Goal: Information Seeking & Learning: Learn about a topic

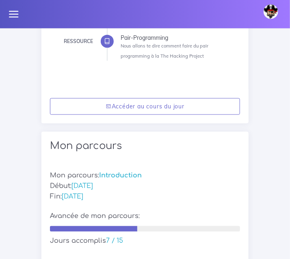
scroll to position [226, 0]
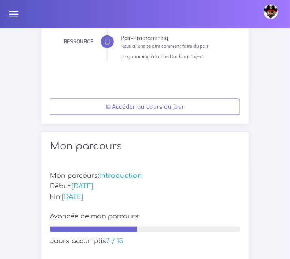
click at [11, 15] on icon at bounding box center [13, 14] width 11 height 11
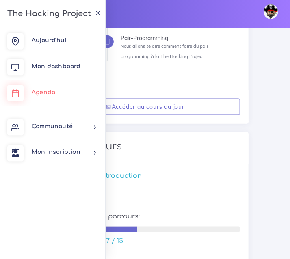
click at [41, 96] on link "Agenda" at bounding box center [52, 93] width 105 height 26
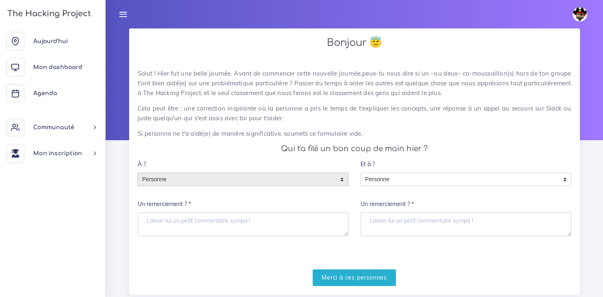
click at [290, 180] on div "Personne" at bounding box center [243, 180] width 211 height 14
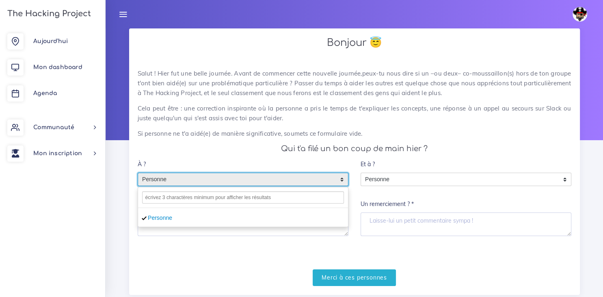
click at [265, 162] on div "À ? Personne Personne Personne Un remerciement ? *" at bounding box center [243, 196] width 211 height 80
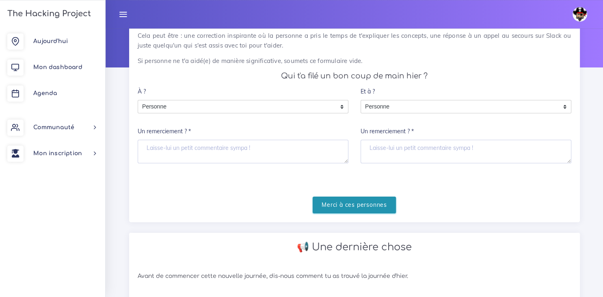
scroll to position [75, 0]
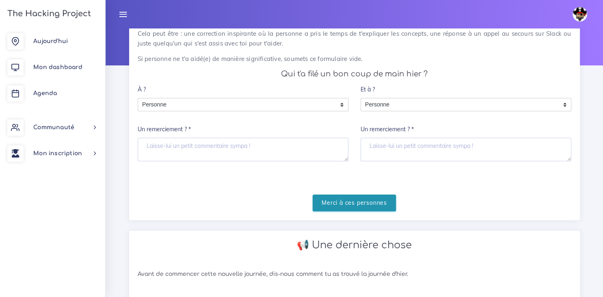
click at [290, 204] on input "Merci à ces personnes" at bounding box center [354, 203] width 83 height 17
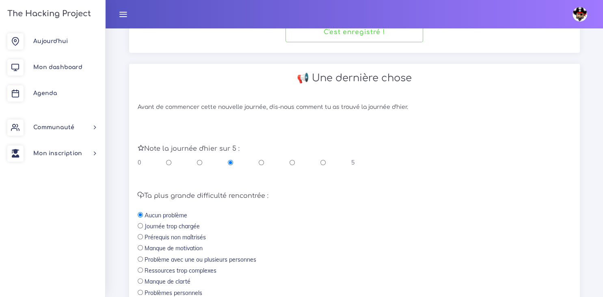
scroll to position [143, 0]
click at [290, 164] on div "0 5" at bounding box center [246, 162] width 217 height 8
click at [290, 162] on input "radio" at bounding box center [292, 162] width 5 height 8
radio input "true"
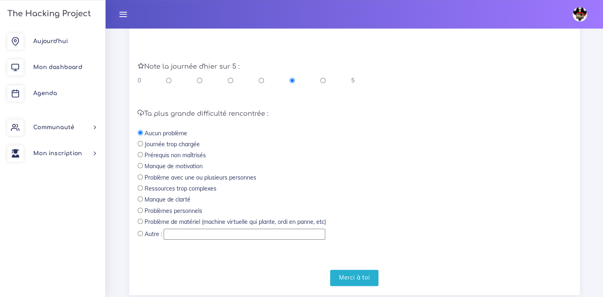
scroll to position [245, 0]
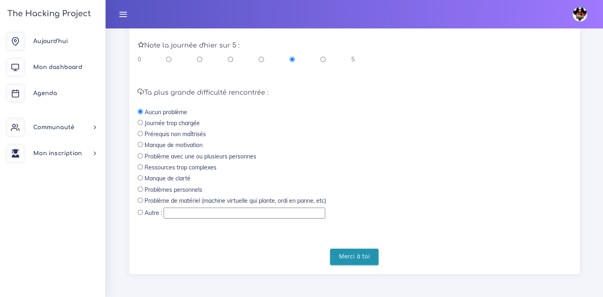
click at [290, 256] on input "Merci à toi" at bounding box center [354, 257] width 49 height 17
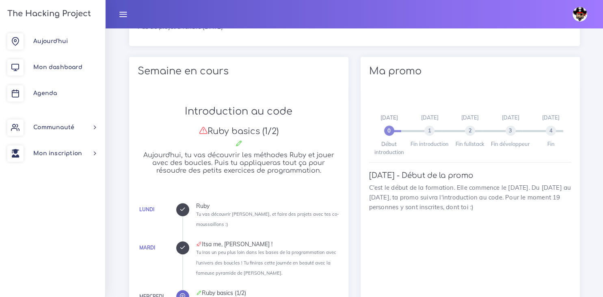
scroll to position [401, 0]
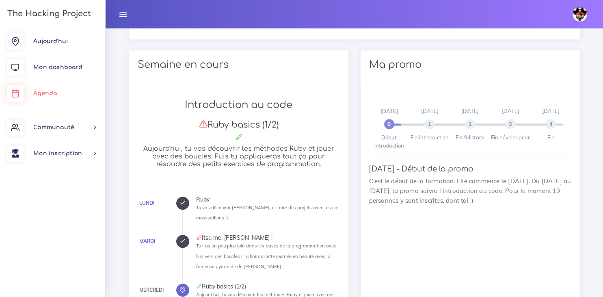
click at [59, 92] on link "Agenda" at bounding box center [52, 93] width 105 height 26
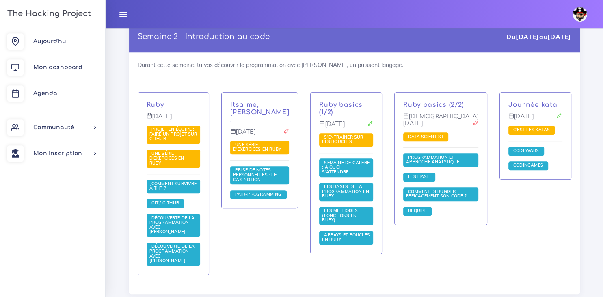
scroll to position [568, 0]
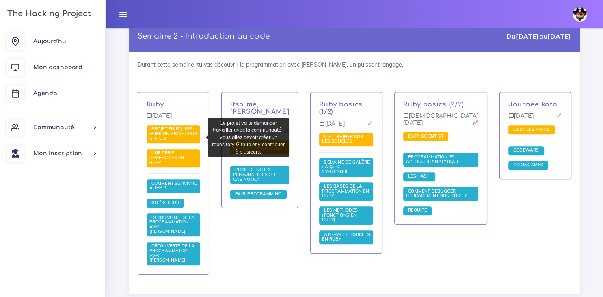
click at [170, 137] on span "Projet en équipe : faire un projet sur Github" at bounding box center [174, 133] width 48 height 15
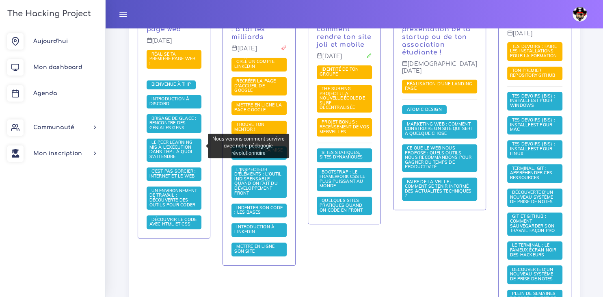
scroll to position [239, 0]
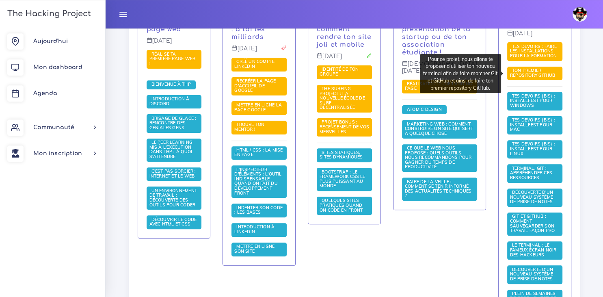
click at [527, 71] on span "Ton premier repository GitHub" at bounding box center [534, 72] width 48 height 11
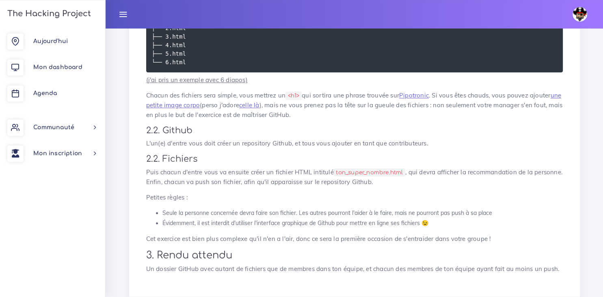
scroll to position [487, 0]
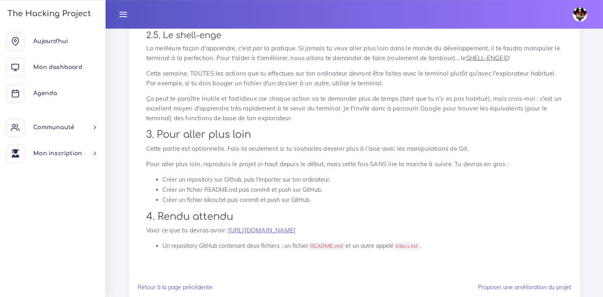
scroll to position [1538, 0]
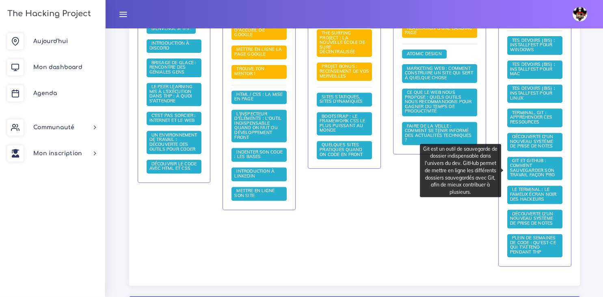
scroll to position [295, 0]
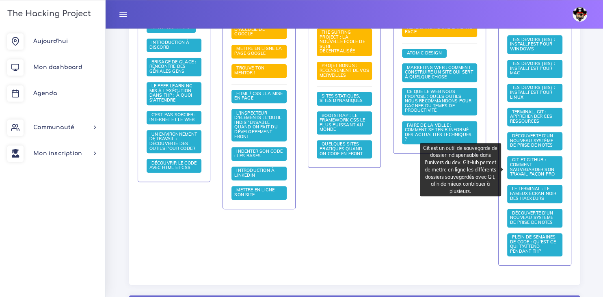
click at [530, 166] on span "Git et GitHub : comment sauvegarder son travail façon pro" at bounding box center [535, 167] width 55 height 23
click at [520, 170] on span "Git et GitHub : comment sauvegarder son travail façon pro" at bounding box center [533, 167] width 47 height 20
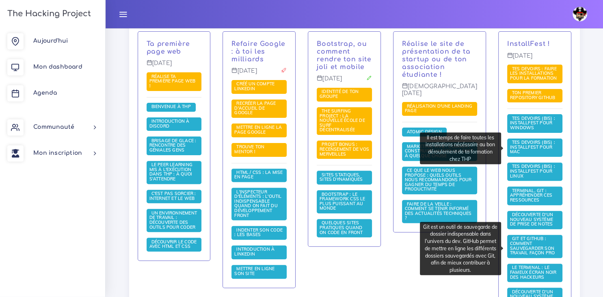
scroll to position [217, 0]
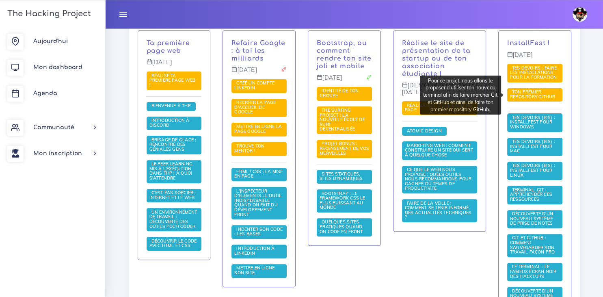
click at [539, 98] on span "Ton premier repository GitHub" at bounding box center [534, 94] width 48 height 11
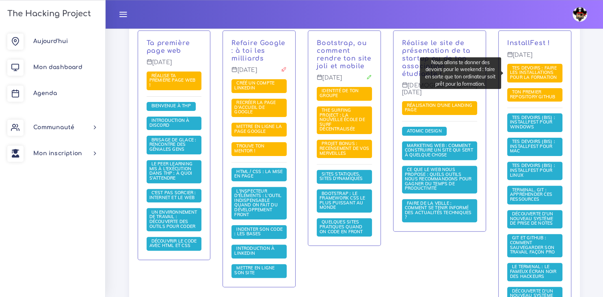
click at [529, 69] on span "Tes devoirs : faire les installations pour la formation" at bounding box center [534, 72] width 49 height 15
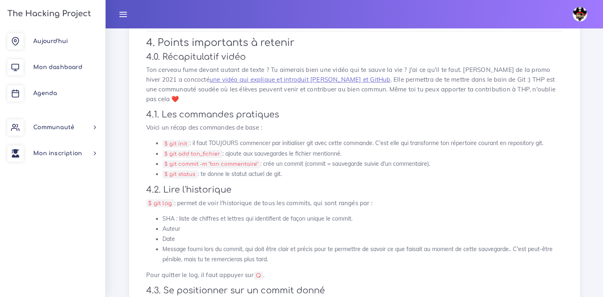
scroll to position [6748, 0]
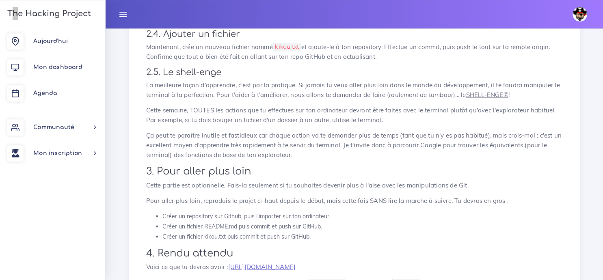
scroll to position [619, 0]
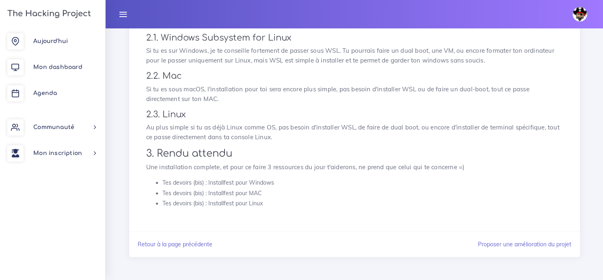
scroll to position [273, 0]
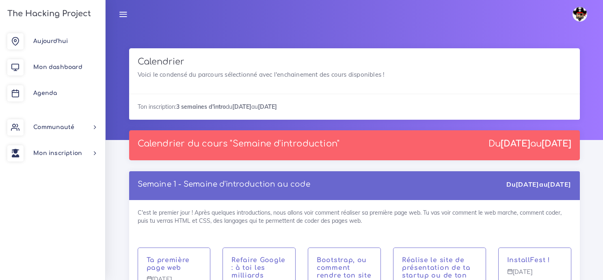
scroll to position [217, 0]
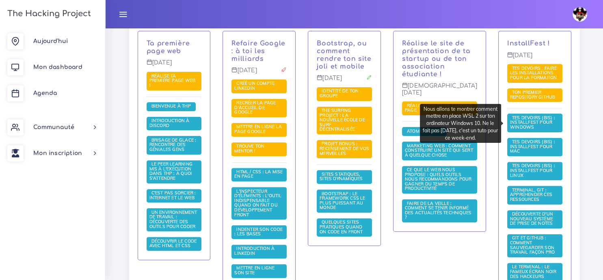
click at [524, 122] on span "Tes devoirs (bis) : Installfest pour Windows" at bounding box center [532, 122] width 45 height 15
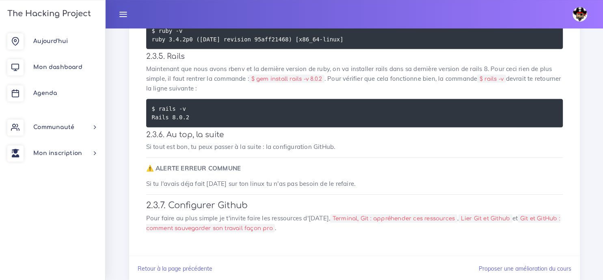
scroll to position [2172, 0]
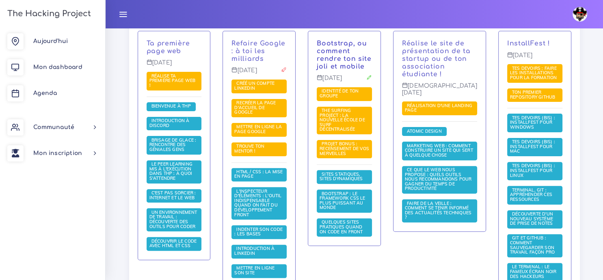
scroll to position [217, 0]
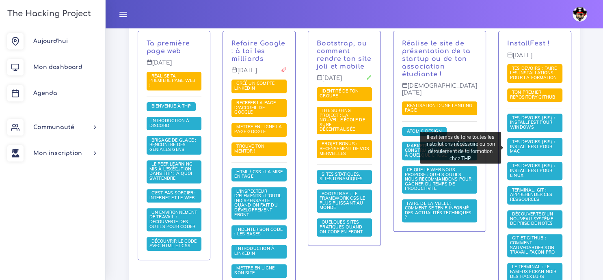
click at [526, 143] on span "Tes devoirs (bis) : Installfest pour MAC" at bounding box center [532, 146] width 45 height 15
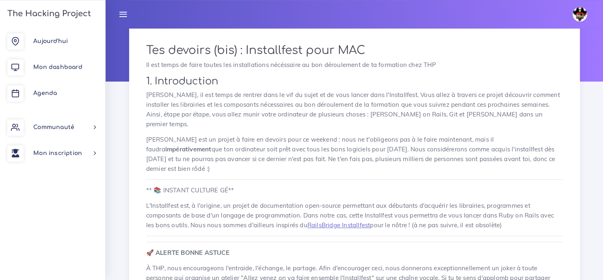
scroll to position [60, 0]
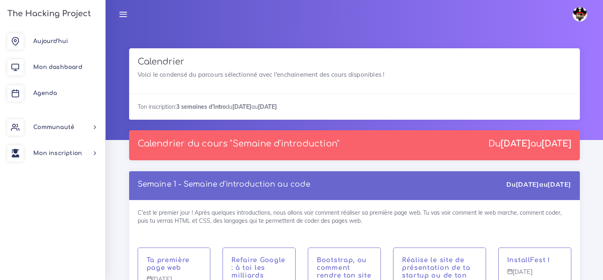
scroll to position [217, 0]
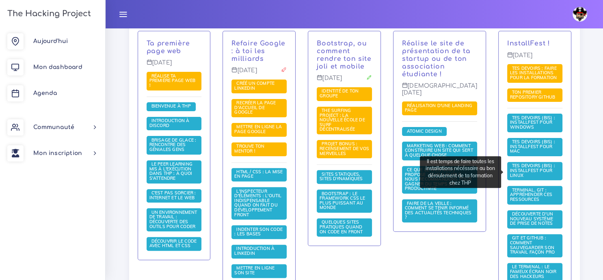
click at [532, 170] on span "Tes devoirs (bis) : Installfest pour Linux" at bounding box center [532, 170] width 45 height 15
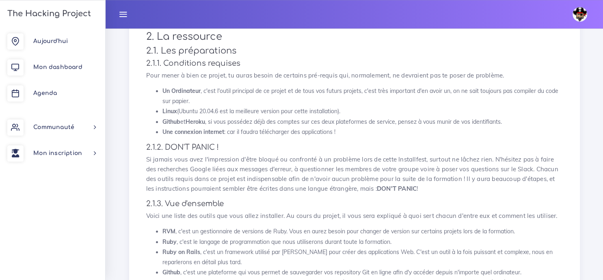
scroll to position [484, 0]
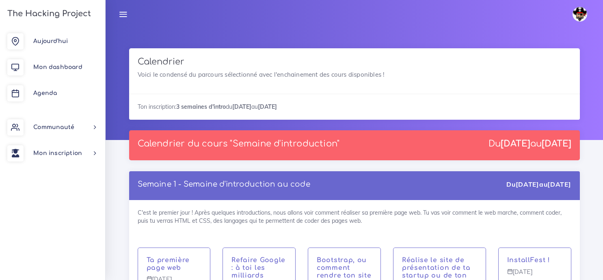
scroll to position [217, 0]
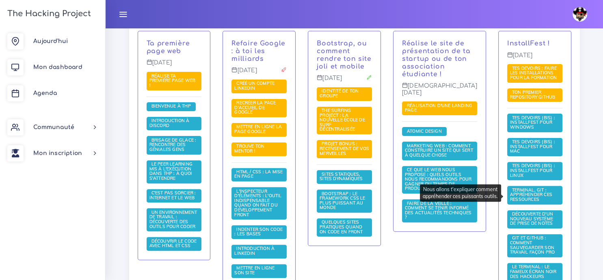
click at [539, 198] on span "Terminal, Git : appréhender ces ressources" at bounding box center [531, 194] width 42 height 15
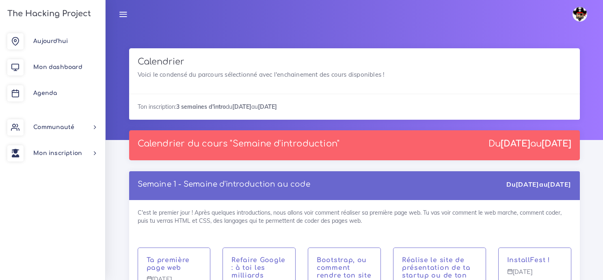
scroll to position [217, 0]
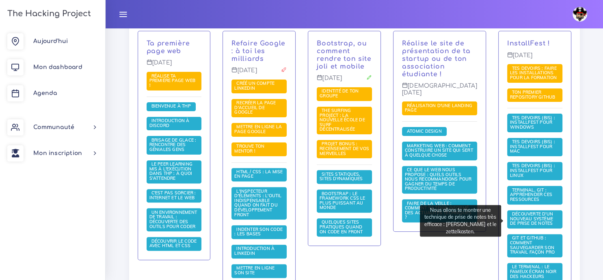
click at [544, 224] on span "Découverte d'un nouveau système de prise de notes" at bounding box center [535, 219] width 55 height 18
click at [533, 221] on span "Découverte d'un nouveau système de prise de notes" at bounding box center [532, 218] width 45 height 15
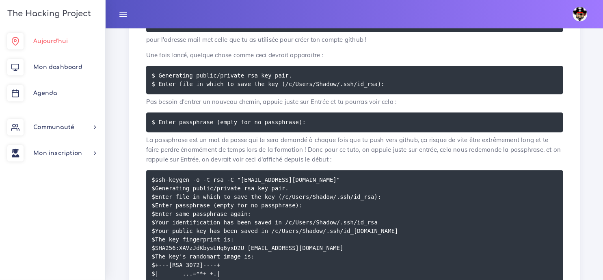
scroll to position [285, 0]
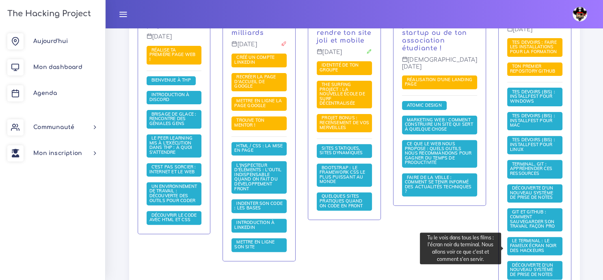
scroll to position [256, 0]
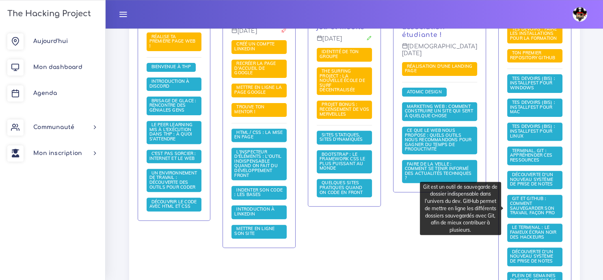
click at [531, 212] on span "Git et GitHub : comment sauvegarder son travail façon pro" at bounding box center [533, 206] width 47 height 20
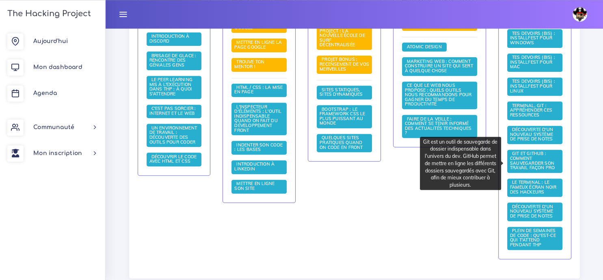
scroll to position [303, 0]
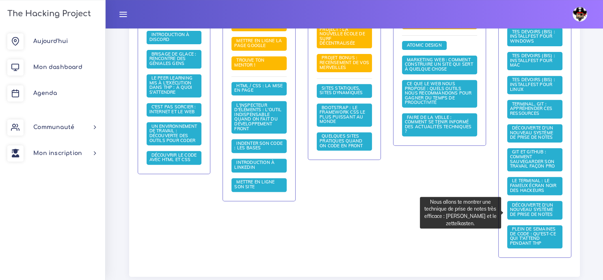
click at [544, 212] on span "Découverte d'un nouveau système de prise de notes" at bounding box center [532, 209] width 45 height 15
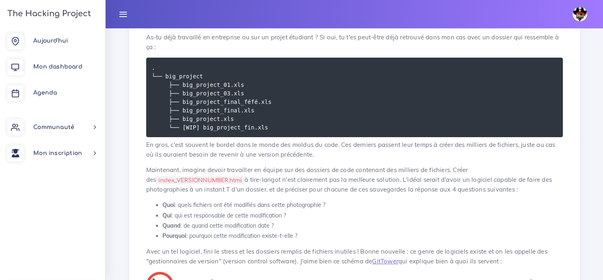
scroll to position [127, 0]
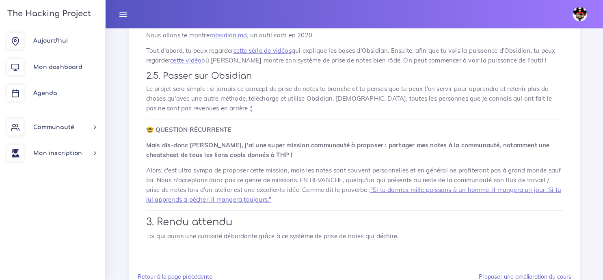
scroll to position [476, 0]
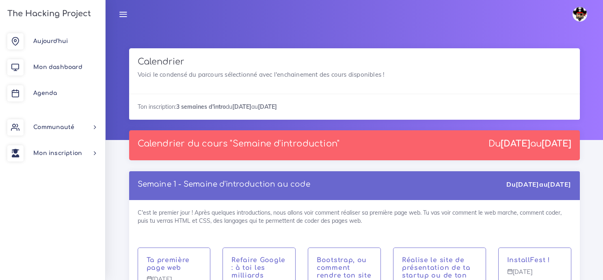
scroll to position [303, 0]
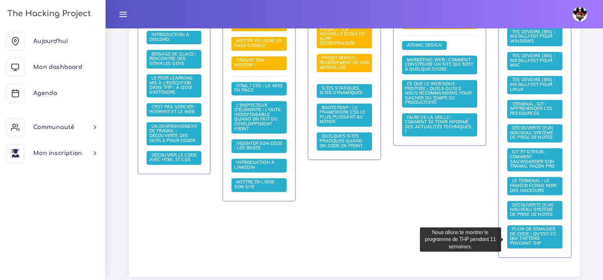
click at [521, 240] on span "Plein de semaines de code : qu'est-ce qui t'attend pendant THP" at bounding box center [533, 236] width 46 height 20
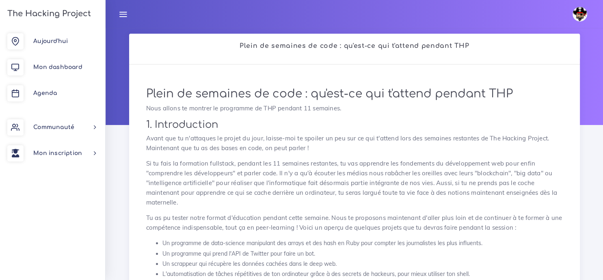
scroll to position [13, 0]
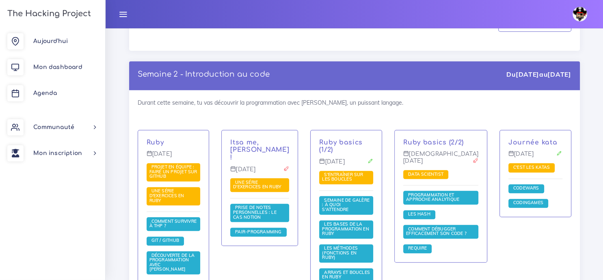
scroll to position [530, 0]
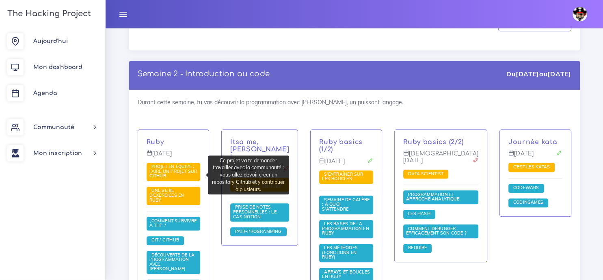
click at [176, 169] on span "Projet en équipe : faire un projet sur Github" at bounding box center [174, 171] width 48 height 15
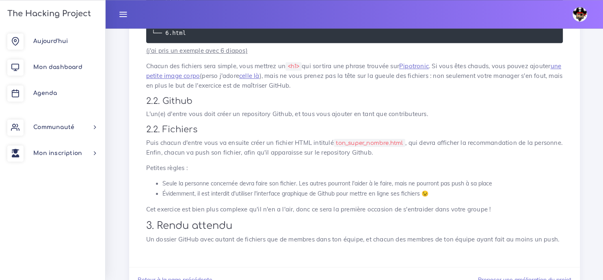
scroll to position [551, 0]
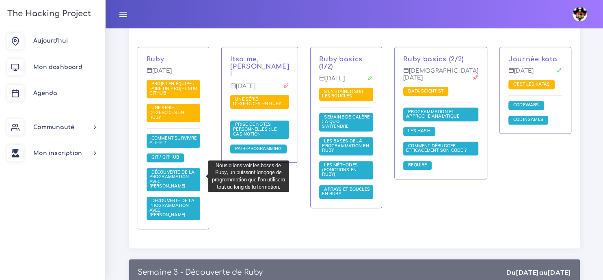
scroll to position [613, 0]
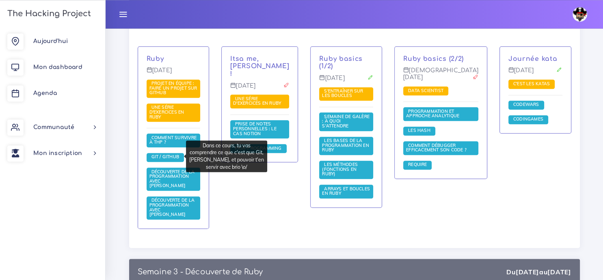
click at [168, 154] on span "Git / Github" at bounding box center [166, 157] width 32 height 6
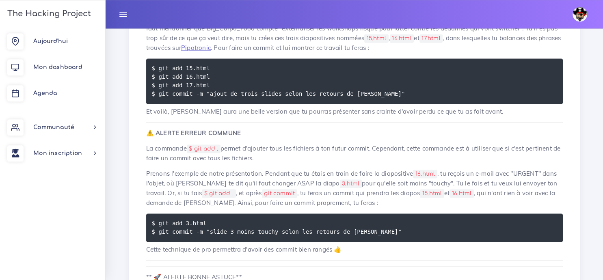
scroll to position [1191, 0]
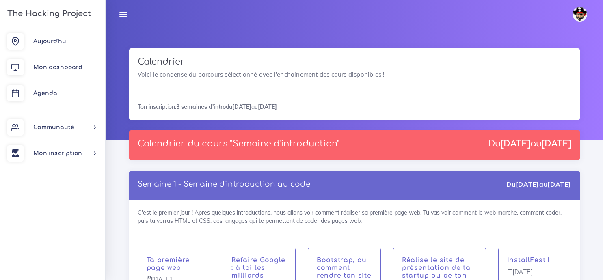
scroll to position [613, 0]
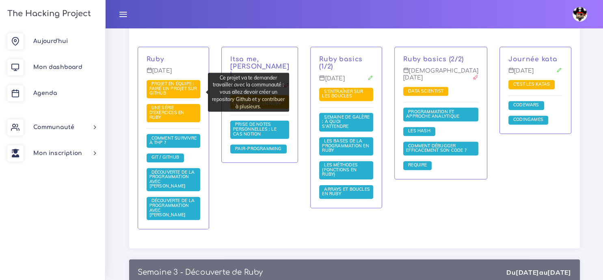
click at [184, 89] on span "Projet en équipe : faire un projet sur Github" at bounding box center [174, 88] width 48 height 15
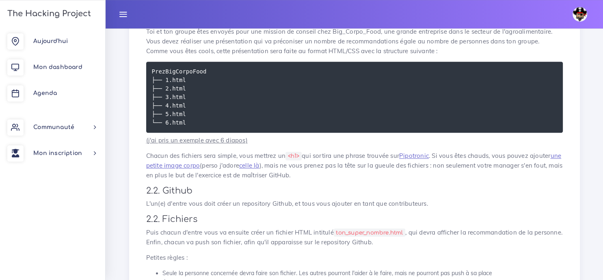
scroll to position [426, 0]
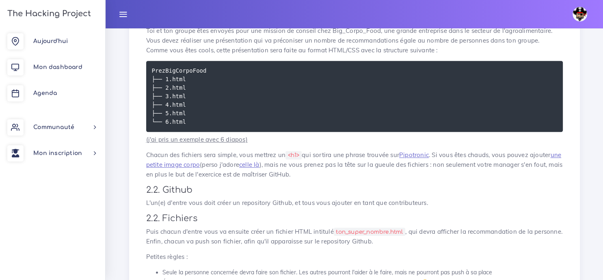
click at [182, 141] on u "(j'ai pris un exemple avec 6 diapos)" at bounding box center [197, 140] width 102 height 8
click at [424, 157] on link "Pipotronic" at bounding box center [414, 155] width 30 height 8
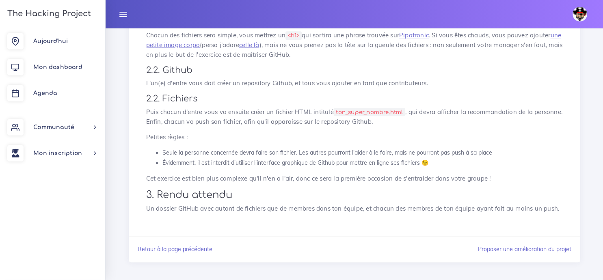
scroll to position [545, 0]
click at [206, 252] on link "Retour à la page précédente" at bounding box center [175, 250] width 75 height 7
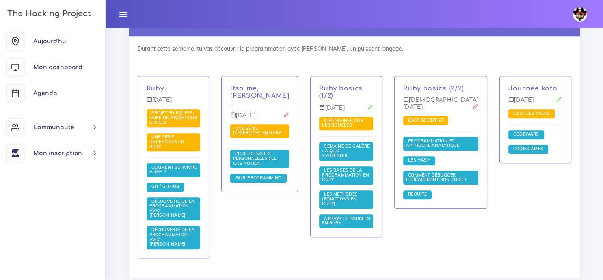
scroll to position [589, 0]
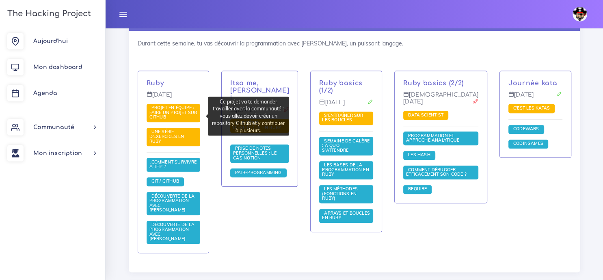
click at [182, 113] on span "Projet en équipe : faire un projet sur Github" at bounding box center [174, 112] width 48 height 15
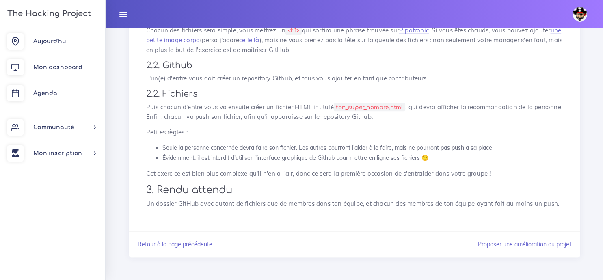
scroll to position [551, 0]
click at [195, 241] on link "Retour à la page précédente" at bounding box center [175, 244] width 75 height 7
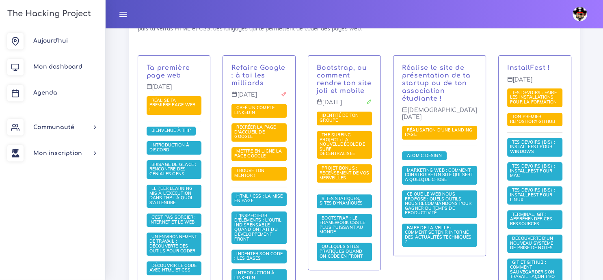
scroll to position [193, 0]
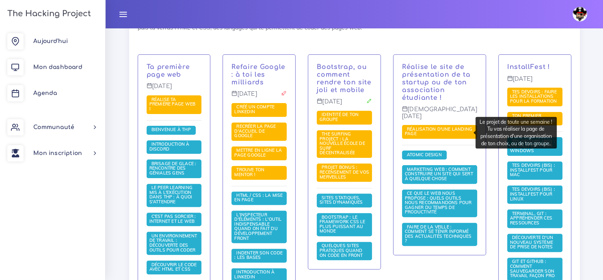
click at [436, 136] on span "Réalisation d'une landing page" at bounding box center [438, 131] width 67 height 11
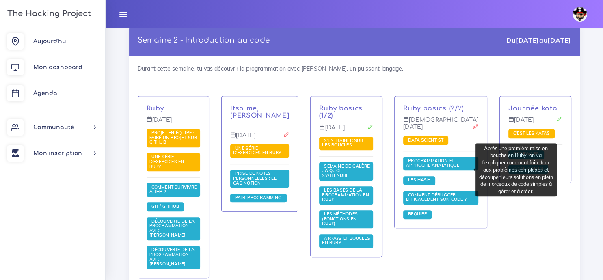
scroll to position [565, 0]
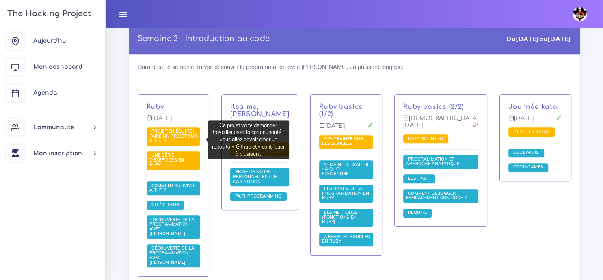
click at [177, 136] on span "Projet en équipe : faire un projet sur Github" at bounding box center [174, 136] width 48 height 15
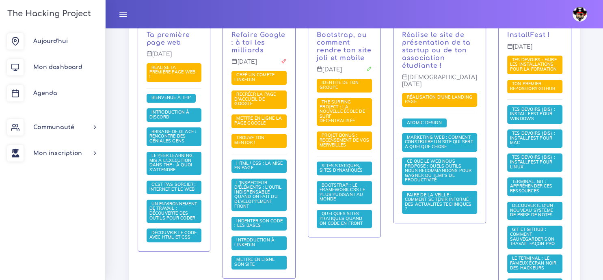
scroll to position [225, 0]
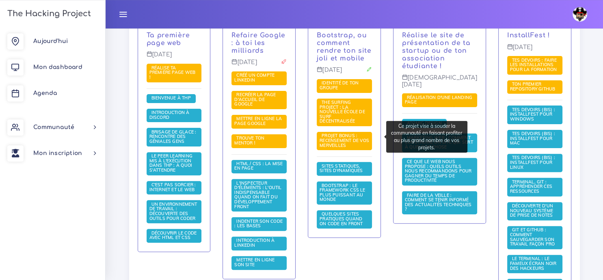
click at [342, 137] on span "PROJET BONUS : recensement de vos merveilles" at bounding box center [345, 140] width 50 height 15
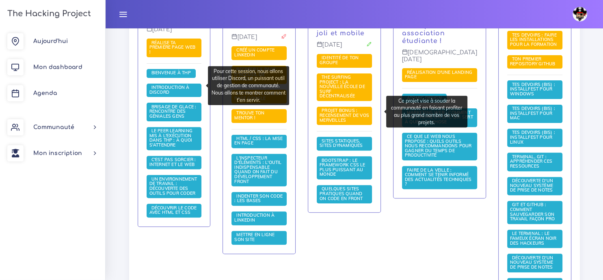
scroll to position [257, 0]
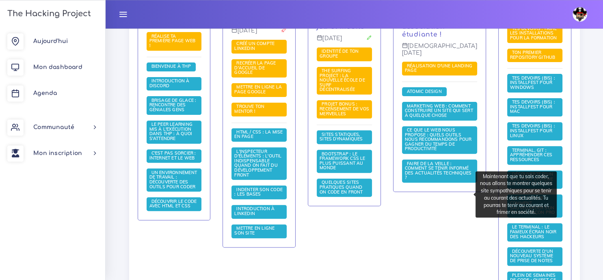
click at [432, 181] on span "Faire de la veille : comment se tenir informé des actualités techniques ?" at bounding box center [438, 171] width 67 height 20
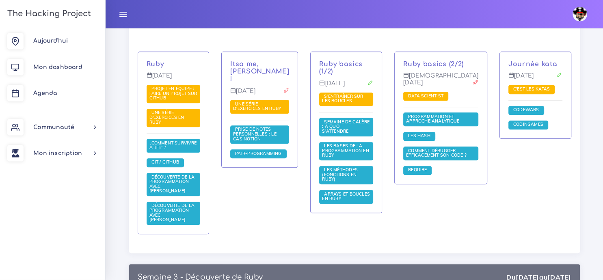
scroll to position [608, 0]
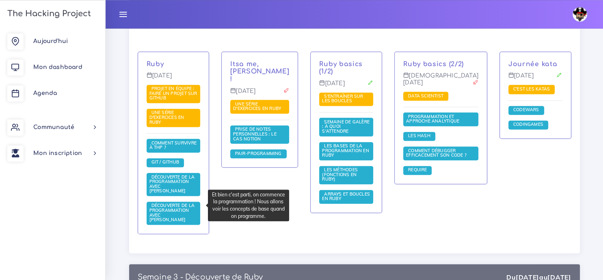
click at [167, 205] on span "Découverte de la programmation avec Ruby" at bounding box center [172, 213] width 45 height 20
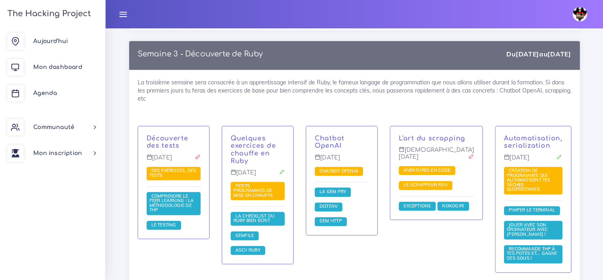
scroll to position [830, 0]
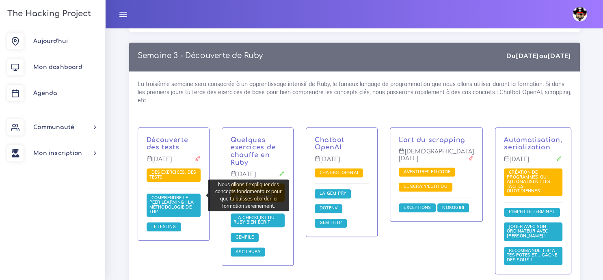
click at [175, 195] on span "Comprendre le peer learning : la méthodologie de THP" at bounding box center [172, 205] width 45 height 20
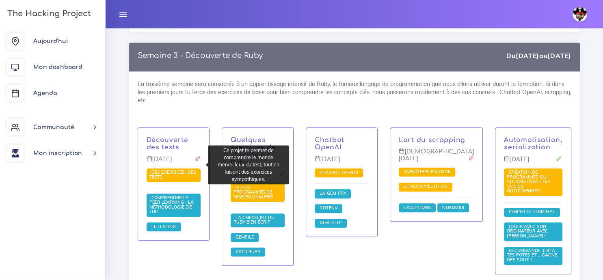
click at [178, 169] on span "Des exercices, des tests" at bounding box center [174, 176] width 54 height 14
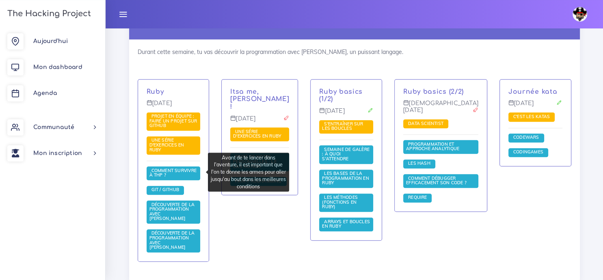
scroll to position [581, 0]
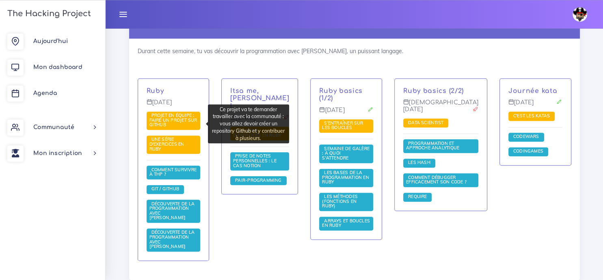
click at [169, 126] on span "Projet en équipe : faire un projet sur Github" at bounding box center [174, 121] width 54 height 18
click at [161, 125] on span "Projet en équipe : faire un projet sur Github" at bounding box center [174, 120] width 48 height 15
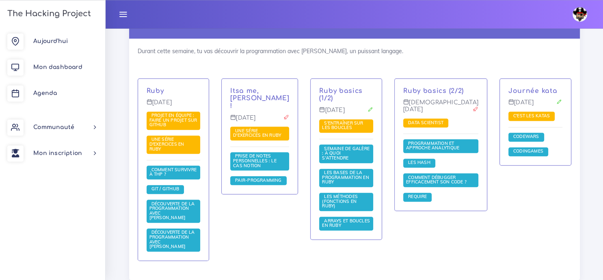
scroll to position [581, 0]
click at [258, 200] on div "Itsa me, Mario ! Mardi 9 sept. Une série d'exercices en Ruby Prise de notes per…" at bounding box center [259, 176] width 89 height 194
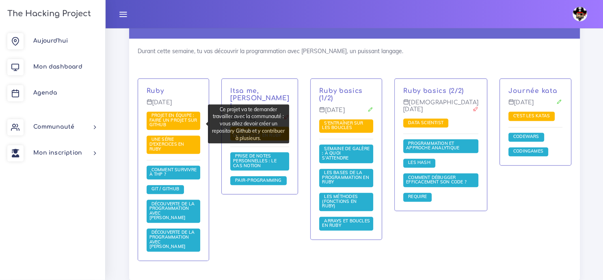
click at [178, 125] on span "Projet en équipe : faire un projet sur Github" at bounding box center [174, 120] width 48 height 15
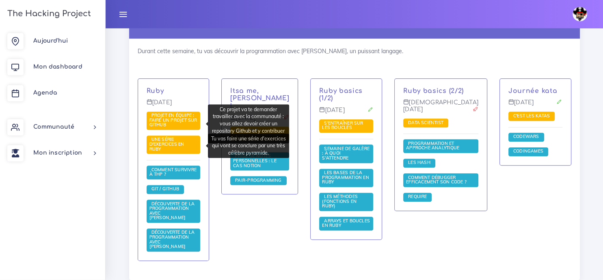
scroll to position [581, 0]
click at [172, 143] on span "Une série d'exercices en Ruby" at bounding box center [167, 144] width 35 height 15
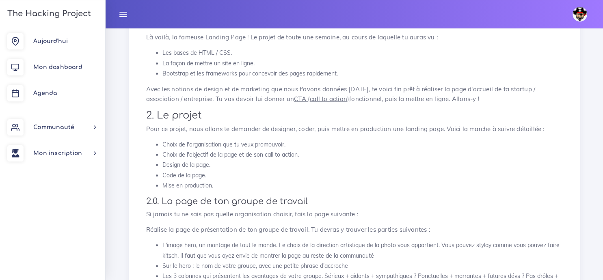
scroll to position [113, 0]
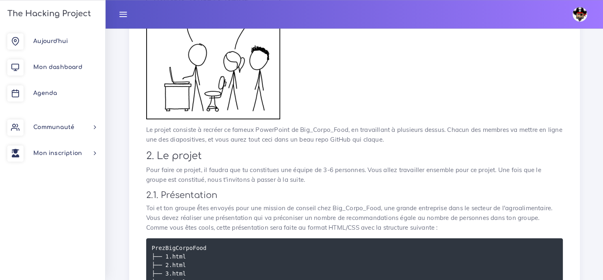
scroll to position [237, 0]
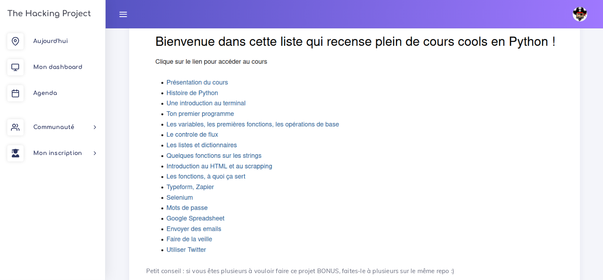
scroll to position [429, 0]
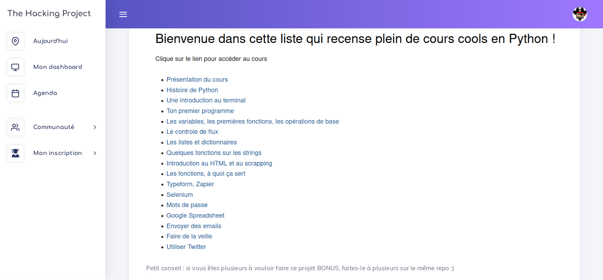
click at [206, 152] on img at bounding box center [354, 139] width 417 height 237
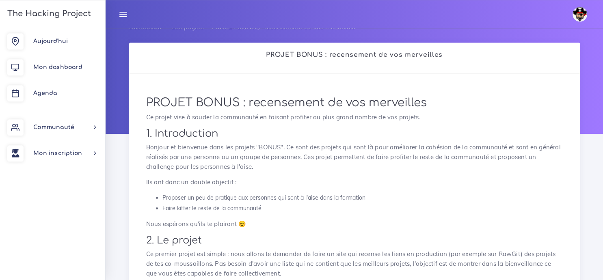
scroll to position [6, 0]
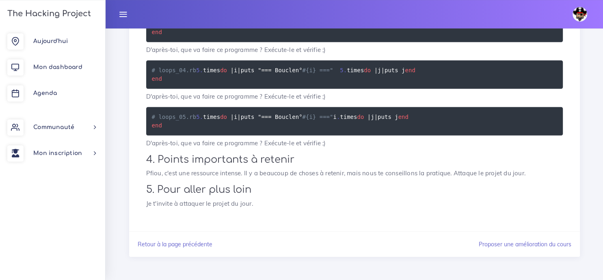
scroll to position [3038, 0]
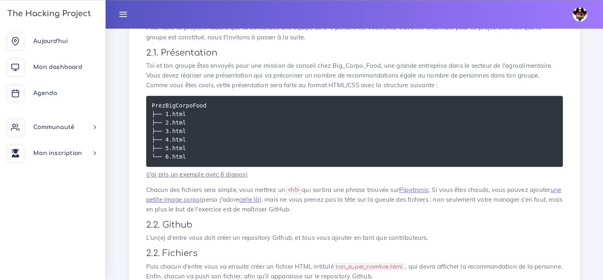
scroll to position [551, 0]
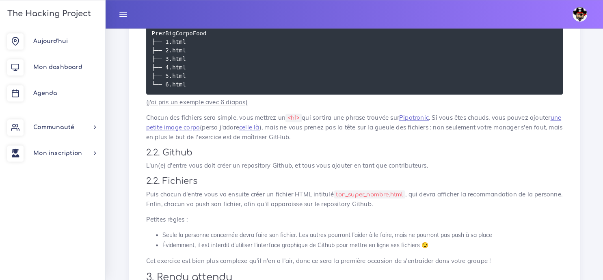
scroll to position [551, 0]
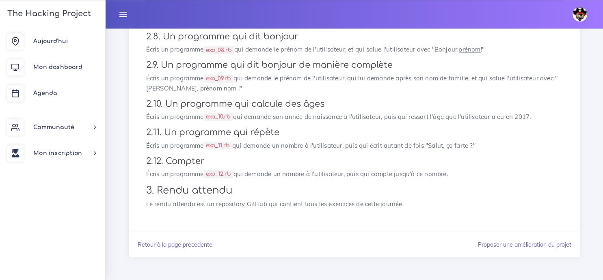
scroll to position [1665, 0]
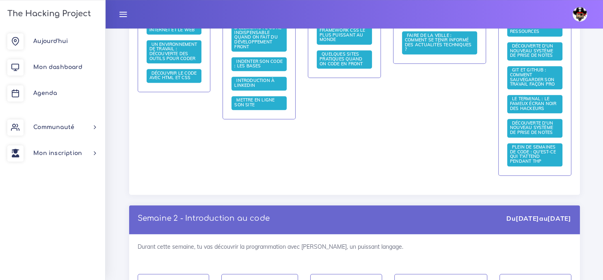
scroll to position [385, 0]
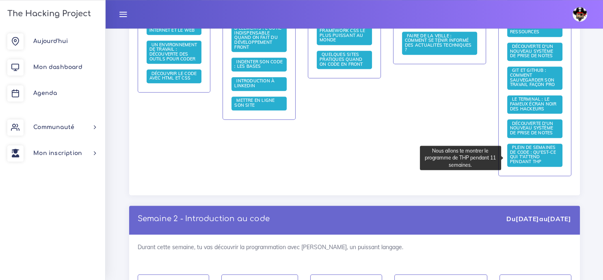
click at [527, 157] on span "Plein de semaines de code : qu'est-ce qui t'attend pendant THP" at bounding box center [533, 155] width 46 height 20
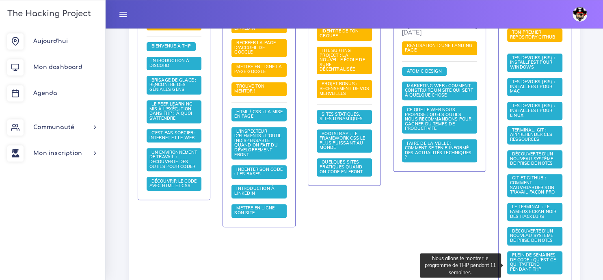
scroll to position [278, 0]
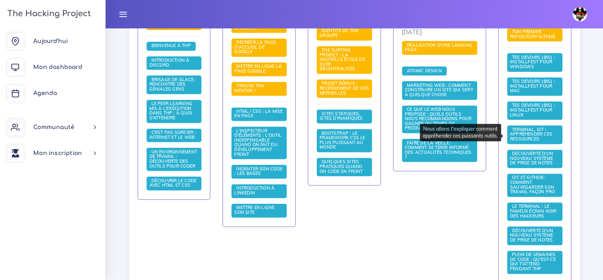
click at [531, 137] on span "Terminal, Git : appréhender ces ressources" at bounding box center [531, 134] width 42 height 15
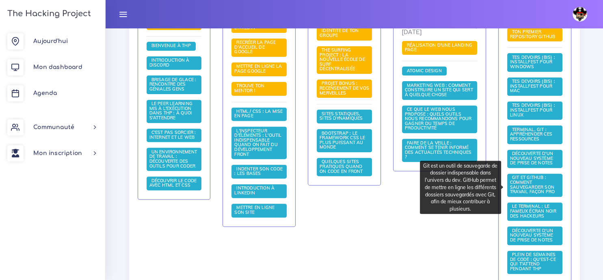
click at [531, 186] on span "Git et GitHub : comment sauvegarder son travail façon pro" at bounding box center [535, 185] width 55 height 23
click at [518, 188] on span "Git et GitHub : comment sauvegarder son travail façon pro" at bounding box center [533, 185] width 47 height 20
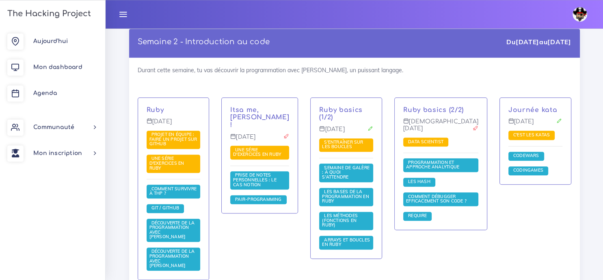
scroll to position [563, 0]
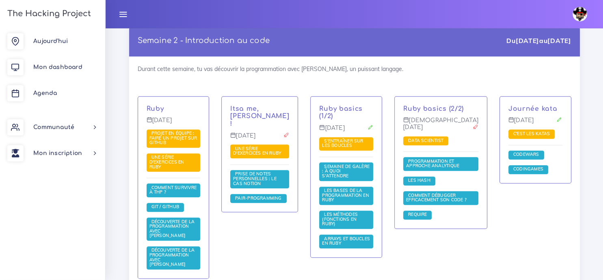
click at [536, 198] on div "Journée kata Vendredi 12 sept. C'est les katas Codewars Codingames" at bounding box center [536, 193] width 84 height 194
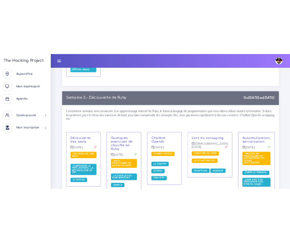
scroll to position [794, 0]
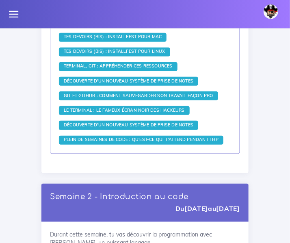
click at [10, 79] on div "Calendrier Voici le condensé du parcours sélectionné avec l'enchainement des co…" at bounding box center [145, 189] width 290 height 1911
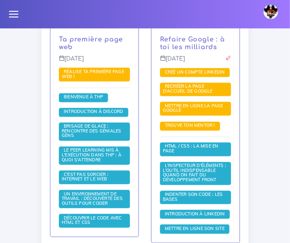
scroll to position [282, 0]
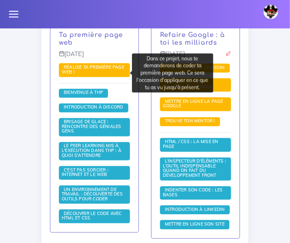
click at [89, 75] on span "Réalise ta première page web !" at bounding box center [94, 70] width 71 height 14
click at [90, 71] on span "Réalise ta première page web !" at bounding box center [93, 69] width 63 height 11
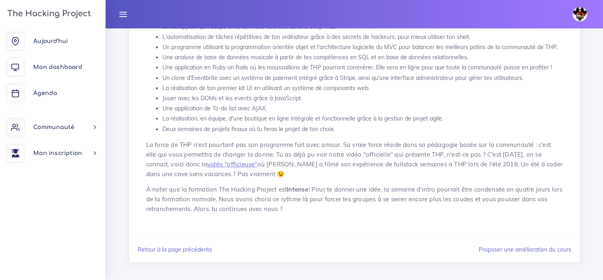
scroll to position [259, 0]
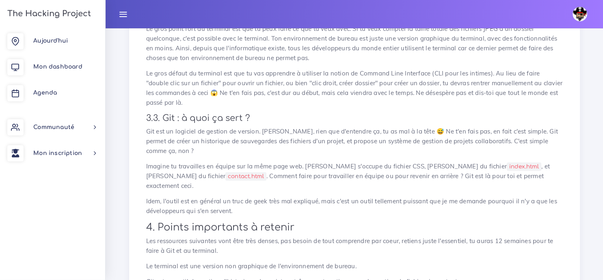
scroll to position [400, 0]
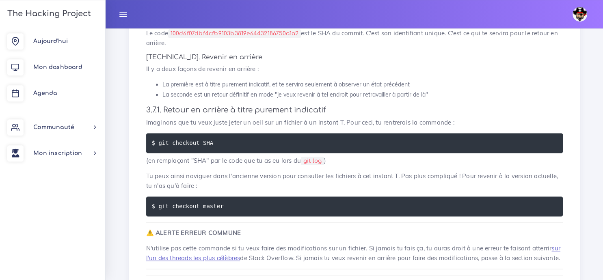
scroll to position [4048, 0]
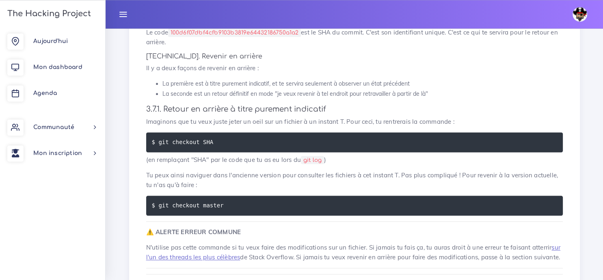
click at [449, 127] on p "Imaginons que tu veux juste jeter un oeil sur un fichier à un instant T. Pour c…" at bounding box center [354, 122] width 417 height 10
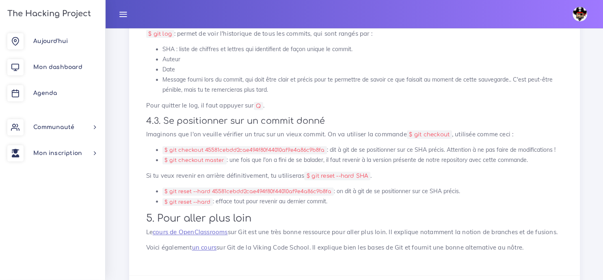
scroll to position [6765, 0]
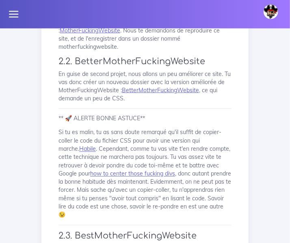
scroll to position [265, 0]
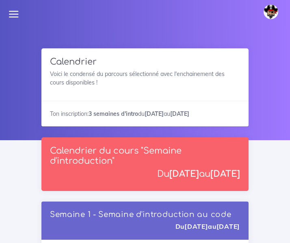
scroll to position [282, 0]
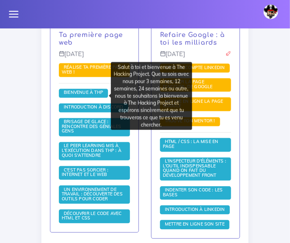
click at [76, 95] on span "Bienvenue à THP" at bounding box center [83, 93] width 43 height 6
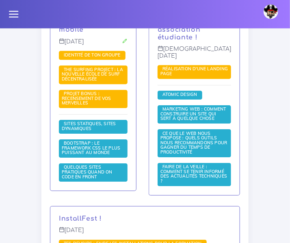
scroll to position [537, 0]
click at [163, 204] on div "Réalise le site de présentation de ta startup ou de ton association étudiante !…" at bounding box center [195, 100] width 104 height 212
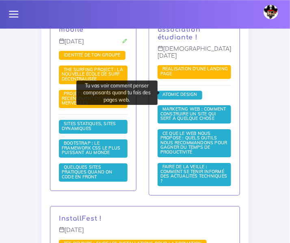
click at [191, 91] on span "Atomic Design" at bounding box center [180, 94] width 39 height 6
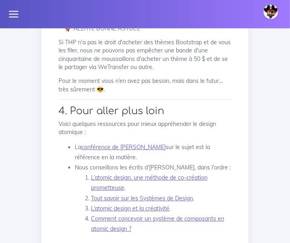
scroll to position [2010, 0]
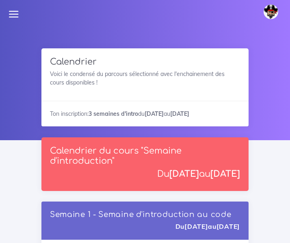
scroll to position [537, 0]
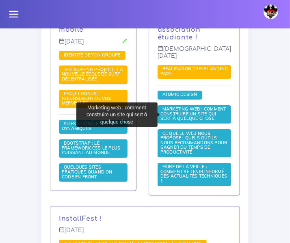
click at [198, 107] on span "Marketing web : comment construire un site qui sert à quelque chose" at bounding box center [194, 113] width 66 height 15
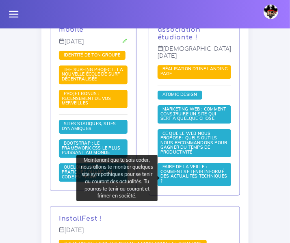
click at [186, 171] on span "Faire de la veille : comment se tenir informé des actualités techniques ?" at bounding box center [194, 174] width 67 height 20
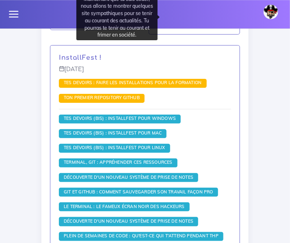
scroll to position [696, 0]
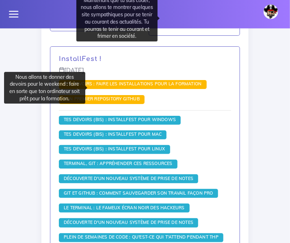
click at [145, 87] on span "Tes devoirs : faire les installations pour la formation" at bounding box center [133, 84] width 142 height 6
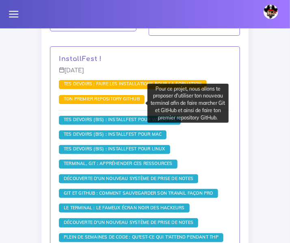
click at [95, 101] on span "Ton premier repository GitHub" at bounding box center [102, 99] width 80 height 6
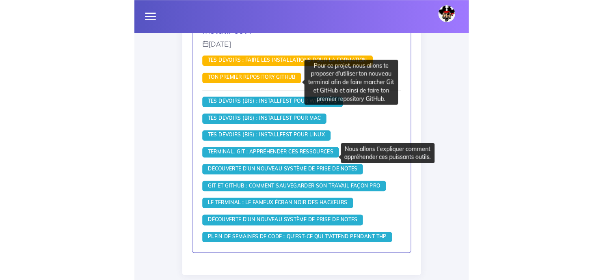
scroll to position [729, 0]
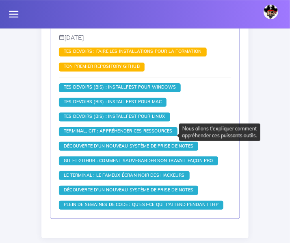
click at [144, 134] on span "Terminal, Git : appréhender ces ressources" at bounding box center [118, 131] width 113 height 6
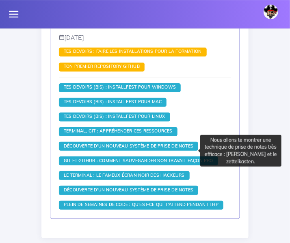
click at [105, 151] on span "Découverte d'un nouveau système de prise de notes" at bounding box center [128, 146] width 139 height 9
click at [105, 149] on span "Découverte d'un nouveau système de prise de notes" at bounding box center [129, 146] width 134 height 6
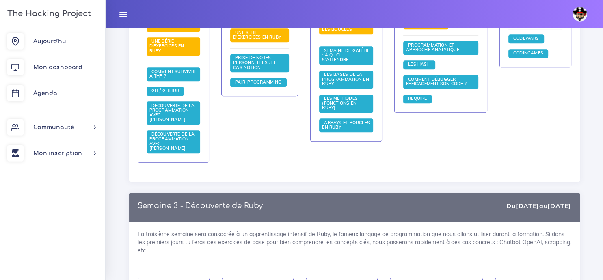
scroll to position [679, 0]
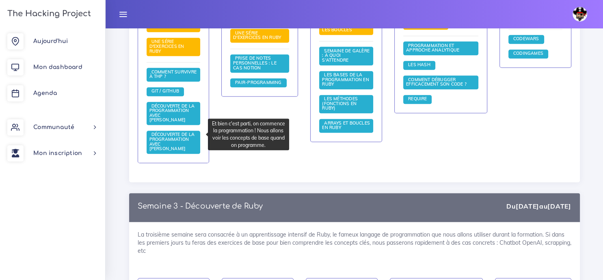
click at [170, 136] on span "Découverte de la programmation avec Ruby" at bounding box center [172, 142] width 45 height 20
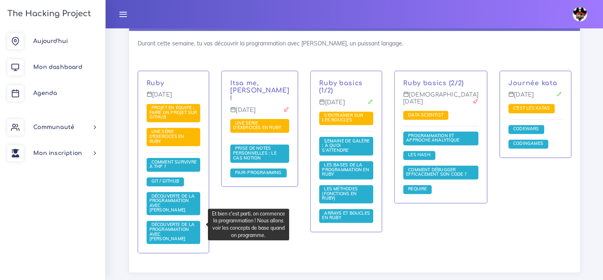
scroll to position [590, 0]
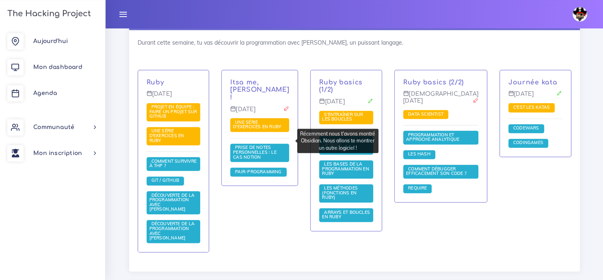
click at [269, 145] on span "Prise de notes personnelles : le cas Notion" at bounding box center [254, 152] width 43 height 15
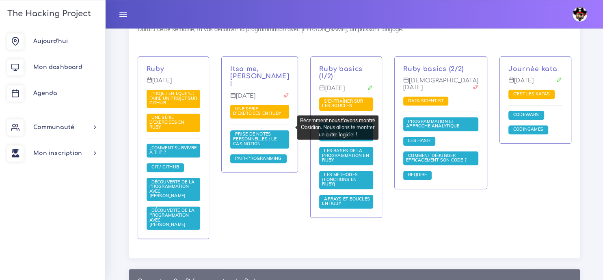
scroll to position [592, 0]
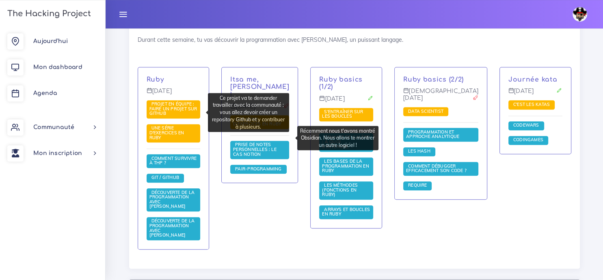
click at [181, 111] on span "Projet en équipe : faire un projet sur Github" at bounding box center [174, 108] width 48 height 15
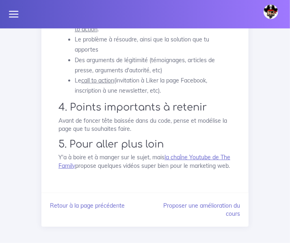
scroll to position [862, 0]
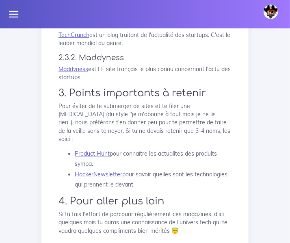
scroll to position [772, 0]
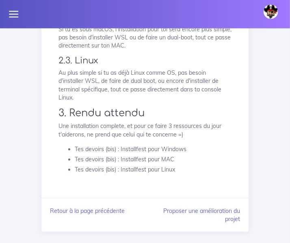
scroll to position [677, 0]
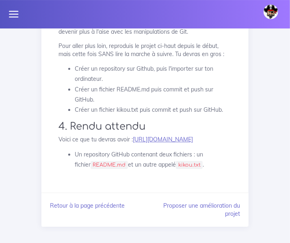
scroll to position [2346, 0]
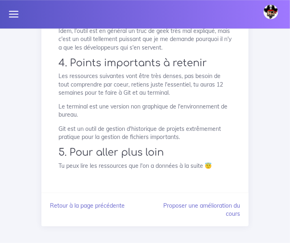
scroll to position [982, 0]
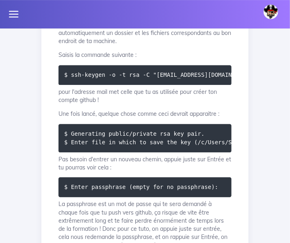
scroll to position [336, 0]
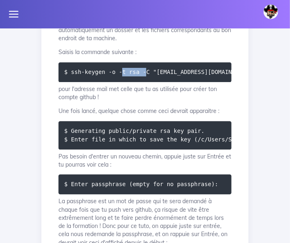
drag, startPoint x: 141, startPoint y: 127, endPoint x: 117, endPoint y: 123, distance: 23.6
click at [117, 77] on code "$ ssh-keygen -o -t rsa -C "[EMAIL_ADDRESS][DOMAIN_NAME]"" at bounding box center [161, 72] width 194 height 9
click at [141, 77] on code "$ ssh-keygen -o -t rsa -C "[EMAIL_ADDRESS][DOMAIN_NAME]"" at bounding box center [161, 72] width 194 height 9
drag, startPoint x: 141, startPoint y: 127, endPoint x: 70, endPoint y: 125, distance: 71.1
click at [70, 77] on code "$ ssh-keygen -o -t rsa -C "[EMAIL_ADDRESS][DOMAIN_NAME]"" at bounding box center [161, 72] width 194 height 9
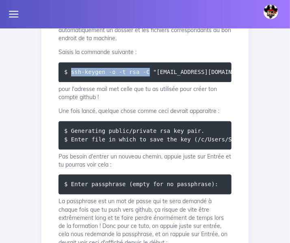
copy code "ssh-keygen -o -t rsa -C"
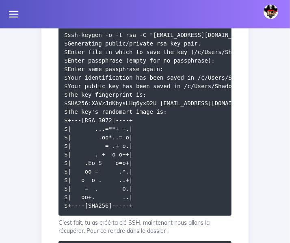
scroll to position [624, 0]
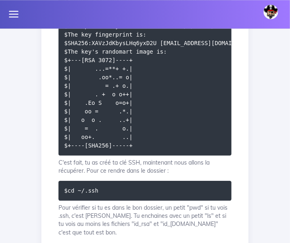
click at [232, 66] on div "Lier Git et Github Faire un lien sécurisé de Git et Github avec la création et …" at bounding box center [145, 14] width 190 height 1061
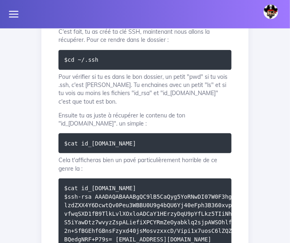
scroll to position [759, 0]
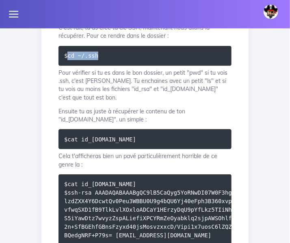
drag, startPoint x: 111, startPoint y: 143, endPoint x: 67, endPoint y: 138, distance: 43.3
click at [67, 66] on pre "$cd ~/.ssh" at bounding box center [145, 56] width 173 height 20
copy code "cd ~/.ssh"
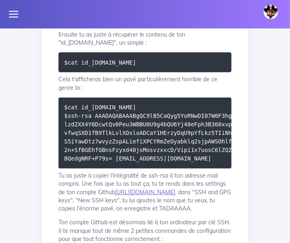
scroll to position [836, 0]
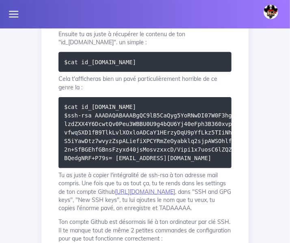
click at [253, 22] on div "[PERSON_NAME] Éditer profil Lier son compte Zone à risques Déconnexion" at bounding box center [145, 14] width 290 height 28
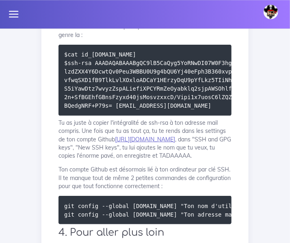
scroll to position [890, 0]
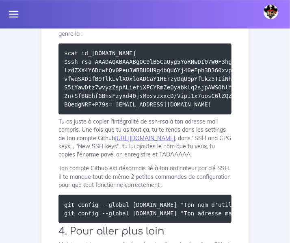
drag, startPoint x: 163, startPoint y: 106, endPoint x: 69, endPoint y: 100, distance: 94.1
click at [69, 18] on pre "$cat id_[DOMAIN_NAME]" at bounding box center [145, 8] width 173 height 20
copy code "cat id_[DOMAIN_NAME]"
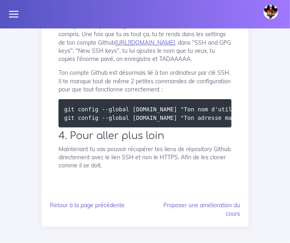
scroll to position [1003, 0]
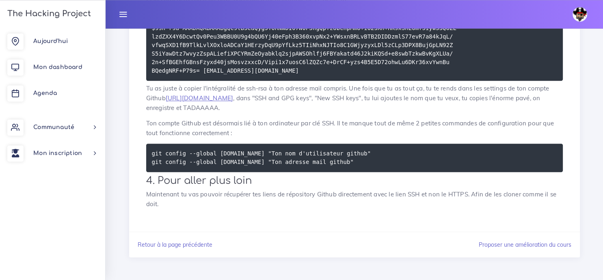
scroll to position [0, 0]
click at [212, 98] on link "https://github.com/settings/profile" at bounding box center [200, 98] width 68 height 8
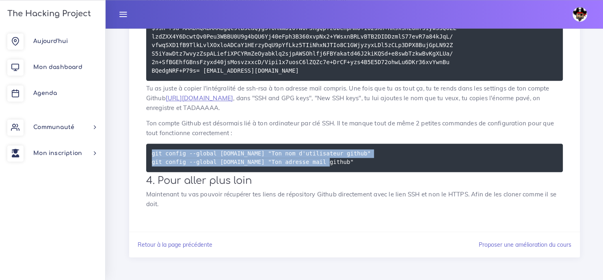
drag, startPoint x: 338, startPoint y: 162, endPoint x: 143, endPoint y: 151, distance: 195.3
click at [146, 151] on pre "git config --global user.name "Ton nom d'utilisateur github" git config --globa…" at bounding box center [354, 158] width 417 height 28
click at [190, 162] on code "git config --global user.name "Ton nom d'utilisateur github" git config --globa…" at bounding box center [261, 157] width 219 height 17
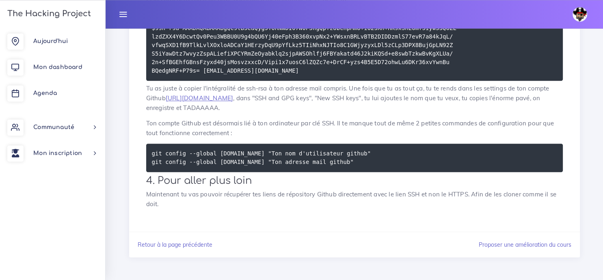
click at [290, 151] on pre "git config --global user.name "Ton nom d'utilisateur github" git config --globa…" at bounding box center [354, 158] width 417 height 28
drag, startPoint x: 243, startPoint y: 153, endPoint x: 149, endPoint y: 150, distance: 93.9
click at [149, 150] on pre "git config --global user.name "Ton nom d'utilisateur github" git config --globa…" at bounding box center [354, 158] width 417 height 28
copy code "git config --global user.name"
click at [270, 135] on p "Ton compte Github est désormais lié à ton ordinateur par clé SSH. Il te manque …" at bounding box center [354, 129] width 417 height 20
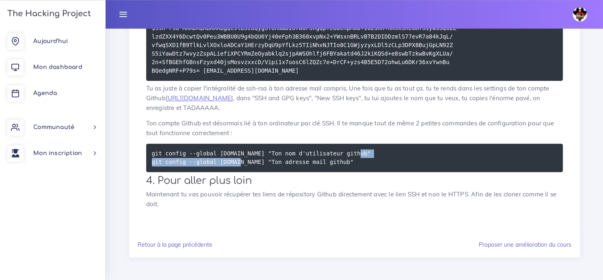
drag, startPoint x: 245, startPoint y: 164, endPoint x: 148, endPoint y: 161, distance: 96.8
click at [148, 161] on pre "git config --global user.name "Ton nom d'utilisateur github" git config --globa…" at bounding box center [354, 158] width 417 height 28
copy code "git config --global user.email"
click at [290, 200] on p "Maintenant tu vas pouvoir récupérer tes liens de répository Github directement …" at bounding box center [354, 200] width 417 height 20
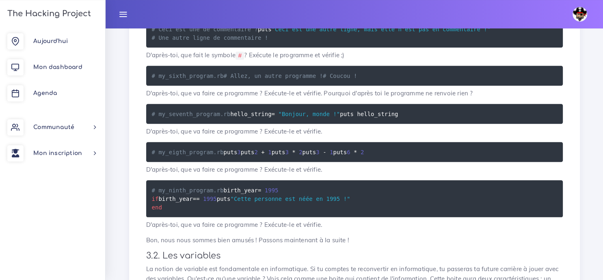
scroll to position [860, 0]
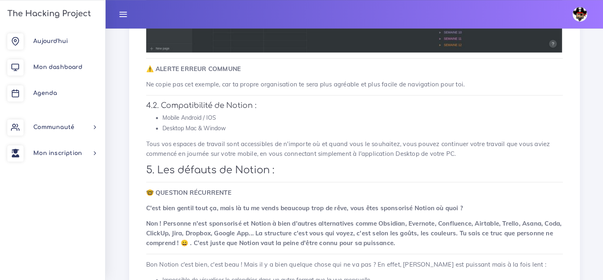
scroll to position [1221, 0]
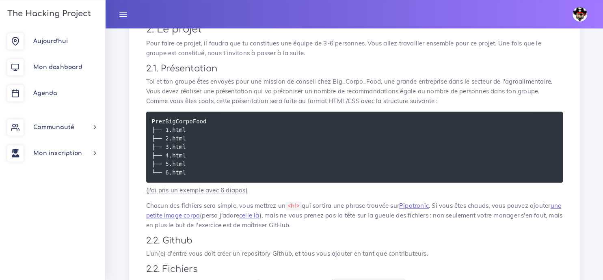
scroll to position [375, 0]
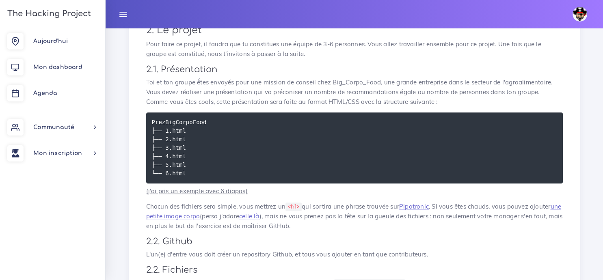
click at [226, 193] on u "(j'ai pris un exemple avec 6 diapos)" at bounding box center [197, 191] width 102 height 8
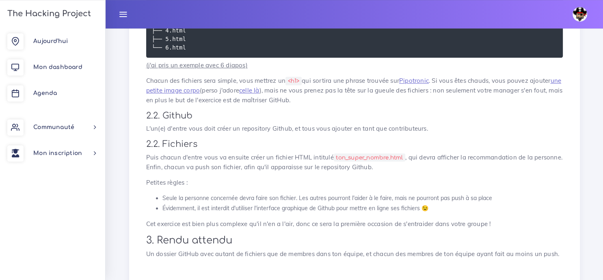
scroll to position [501, 0]
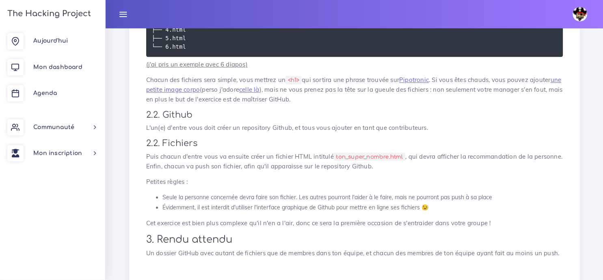
click at [365, 158] on code "ton_super_nombre.html" at bounding box center [370, 157] width 72 height 9
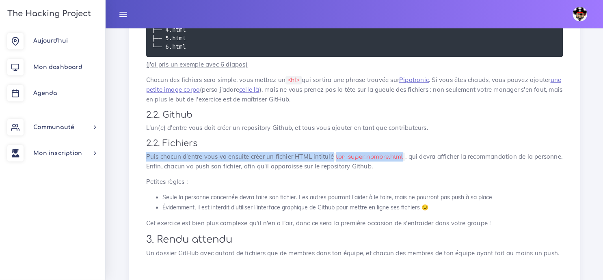
click at [365, 158] on code "ton_super_nombre.html" at bounding box center [370, 157] width 72 height 9
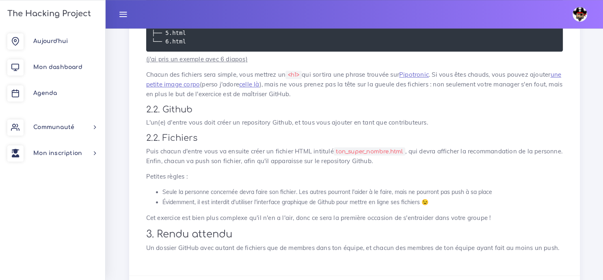
scroll to position [522, 0]
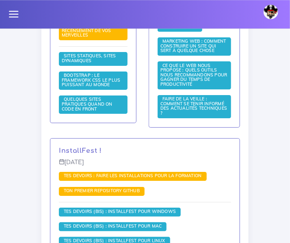
scroll to position [604, 0]
click at [13, 17] on icon at bounding box center [13, 14] width 11 height 11
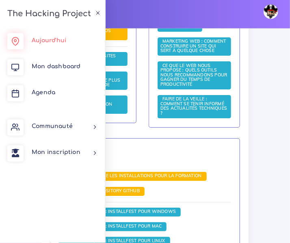
click at [40, 41] on span "Aujourd'hui" at bounding box center [49, 40] width 35 height 6
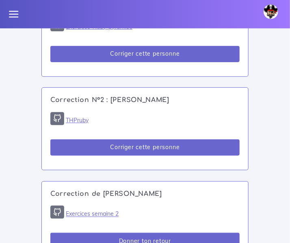
scroll to position [742, 0]
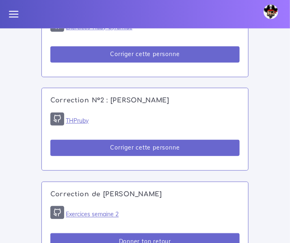
click at [111, 77] on div "Correction N°1 : [PERSON_NAME] Exercices-Ruby-pyramide Corriger cette personne" at bounding box center [145, 36] width 206 height 82
click at [110, 31] on link "Exercices-Ruby-pyramide" at bounding box center [99, 27] width 67 height 7
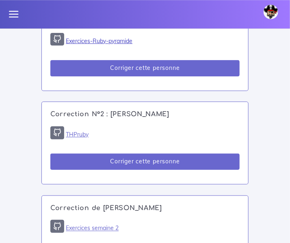
scroll to position [729, 0]
